Goal: Navigation & Orientation: Find specific page/section

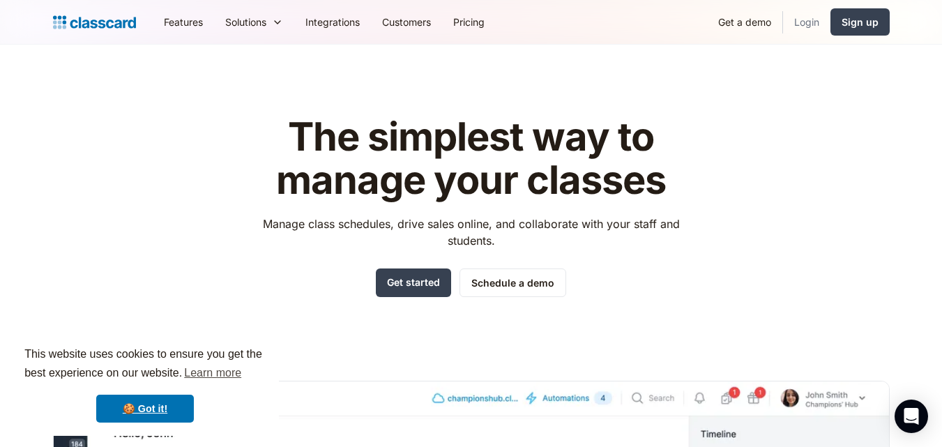
click at [811, 30] on link "Login" at bounding box center [806, 21] width 47 height 31
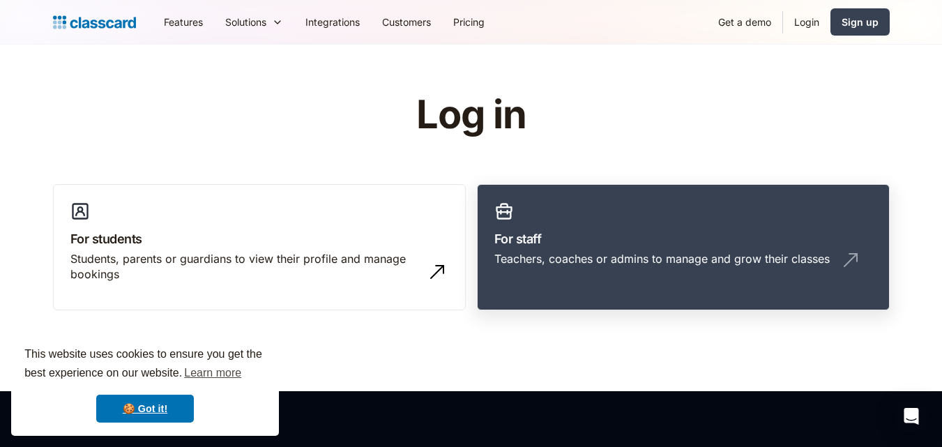
click at [633, 251] on div "Teachers, coaches or admins to manage and grow their classes" at bounding box center [661, 258] width 335 height 15
